Goal: Transaction & Acquisition: Purchase product/service

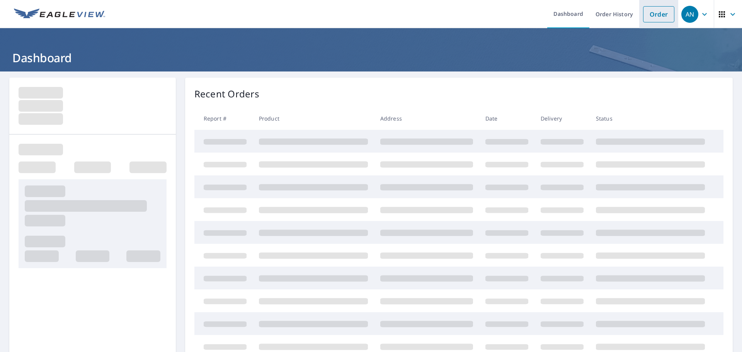
click at [655, 14] on link "Order" at bounding box center [658, 14] width 31 height 16
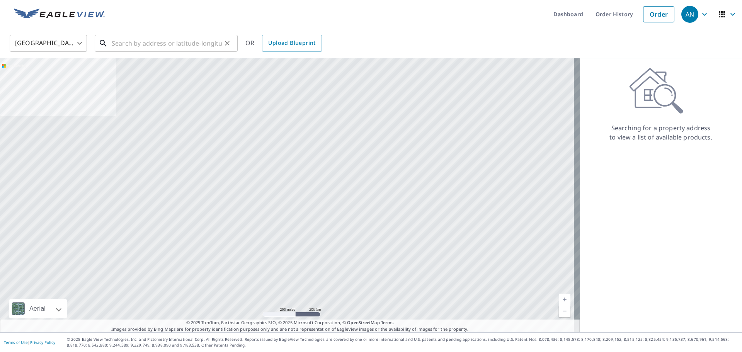
click at [153, 46] on input "text" at bounding box center [167, 43] width 110 height 22
paste input "[GEOGRAPHIC_DATA][STREET_ADDRESS][PERSON_NAME]"
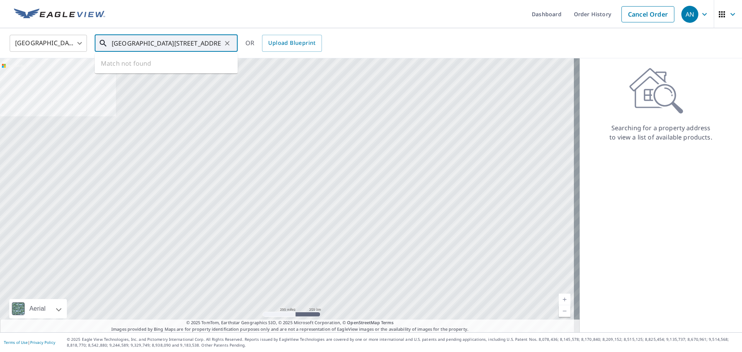
scroll to position [0, 5]
click at [160, 61] on span "23927 Via Bocina" at bounding box center [170, 65] width 121 height 9
type input "[GEOGRAPHIC_DATA][STREET_ADDRESS][PERSON_NAME]"
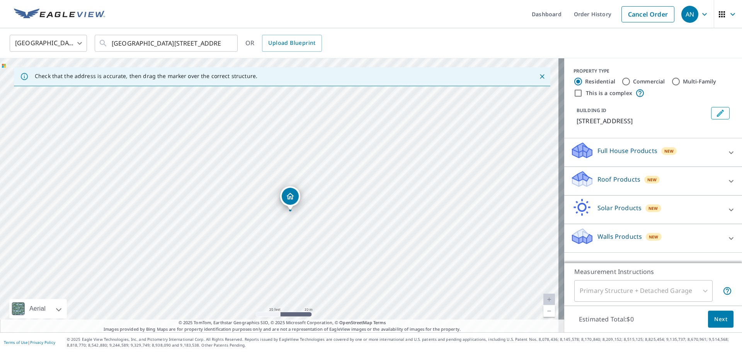
drag, startPoint x: 287, startPoint y: 225, endPoint x: 304, endPoint y: 219, distance: 18.1
click at [304, 219] on div "[GEOGRAPHIC_DATA][STREET_ADDRESS][PERSON_NAME]" at bounding box center [282, 195] width 564 height 274
click at [638, 210] on div "Solar Products New" at bounding box center [645, 210] width 151 height 22
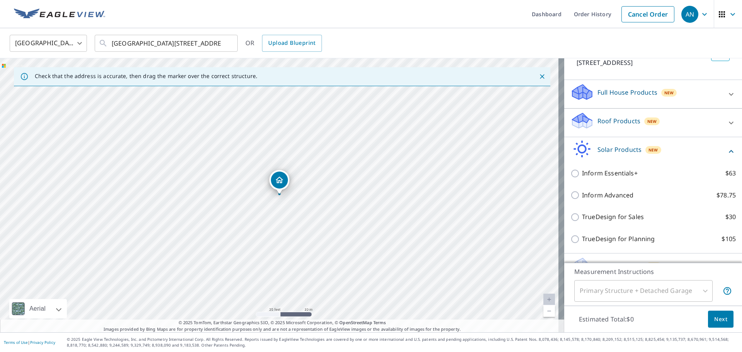
scroll to position [77, 0]
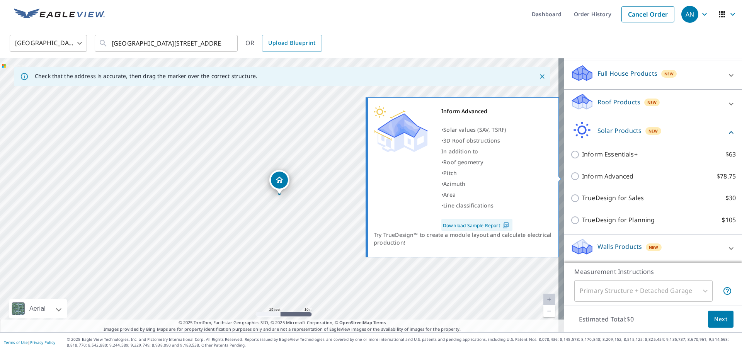
click at [582, 178] on p "Inform Advanced" at bounding box center [607, 177] width 51 height 10
click at [580, 178] on input "Inform Advanced $78.75" at bounding box center [576, 176] width 12 height 9
checkbox input "true"
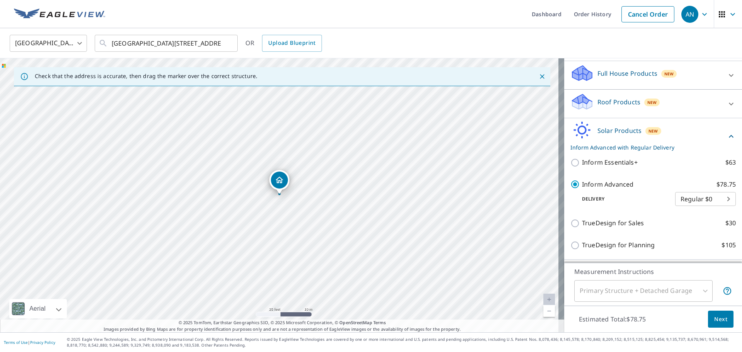
click at [708, 314] on button "Next" at bounding box center [721, 319] width 26 height 17
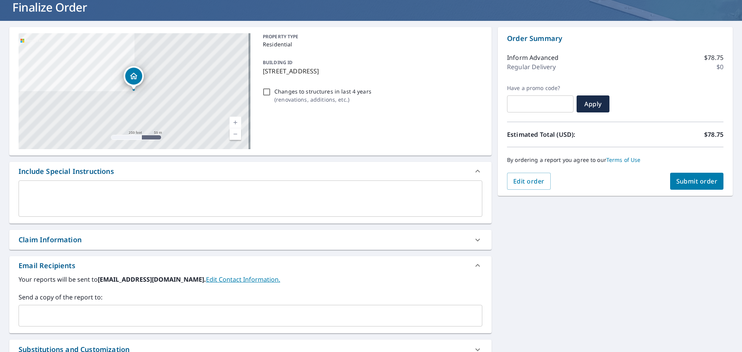
scroll to position [143, 0]
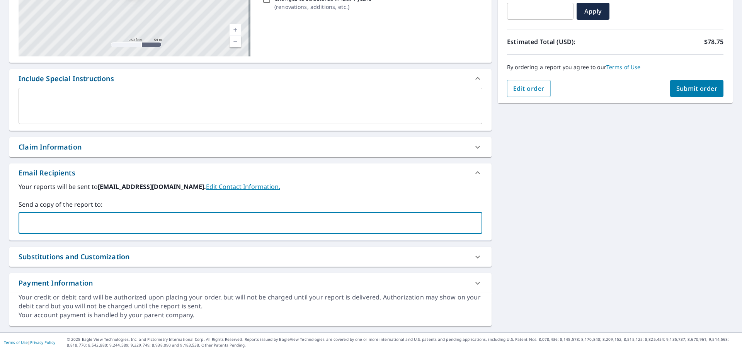
click at [98, 222] on input "text" at bounding box center [244, 223] width 445 height 15
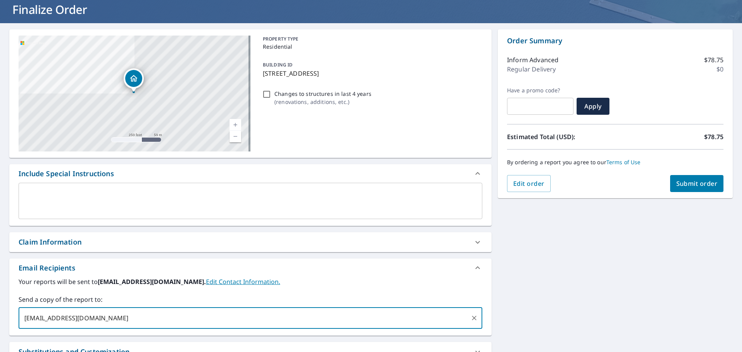
scroll to position [0, 0]
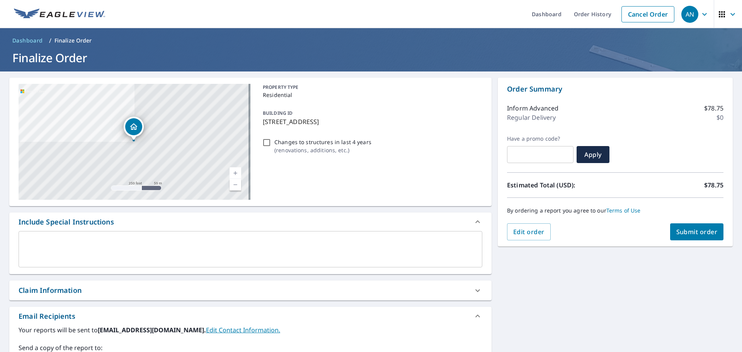
type input "[EMAIL_ADDRESS][DOMAIN_NAME]"
click at [684, 228] on span "Submit order" at bounding box center [696, 232] width 41 height 9
